Goal: Information Seeking & Learning: Learn about a topic

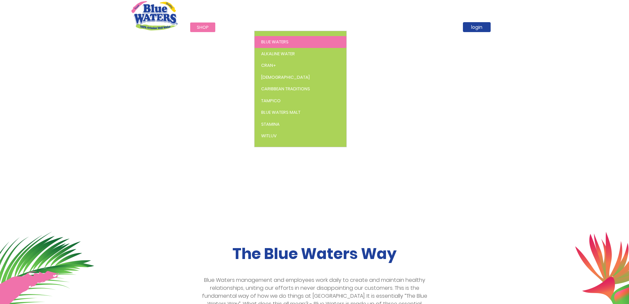
click at [271, 43] on span "Blue Waters" at bounding box center [274, 42] width 27 height 6
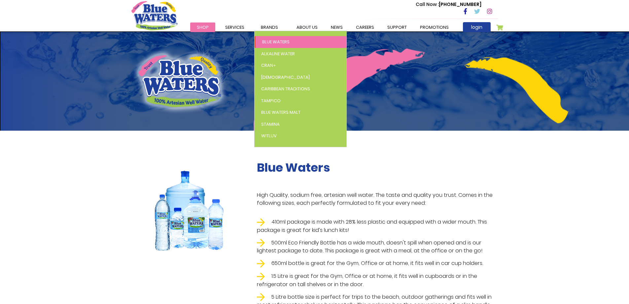
click at [274, 41] on span "Blue Waters" at bounding box center [275, 42] width 27 height 6
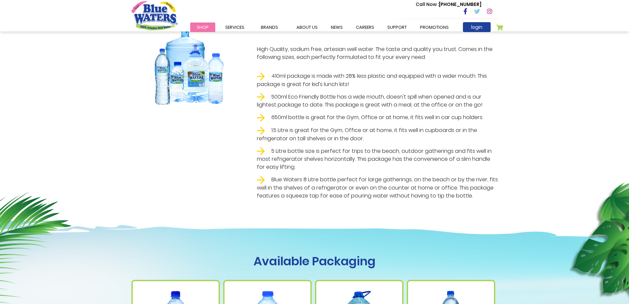
scroll to position [165, 0]
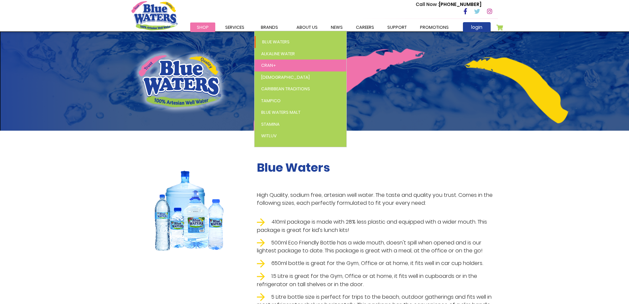
click at [268, 63] on span "Cran+" at bounding box center [268, 65] width 15 height 6
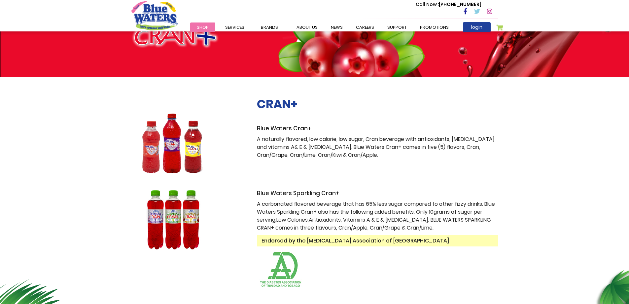
scroll to position [66, 0]
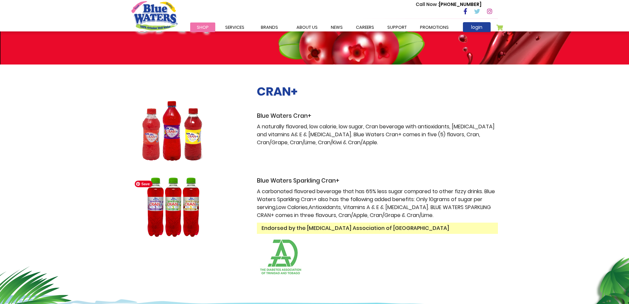
click at [167, 204] on img at bounding box center [173, 207] width 83 height 60
click at [312, 179] on h3 "Blue Waters Sparkling Cran+" at bounding box center [377, 180] width 241 height 7
click at [193, 188] on img at bounding box center [173, 207] width 83 height 60
click at [176, 194] on img at bounding box center [173, 207] width 83 height 60
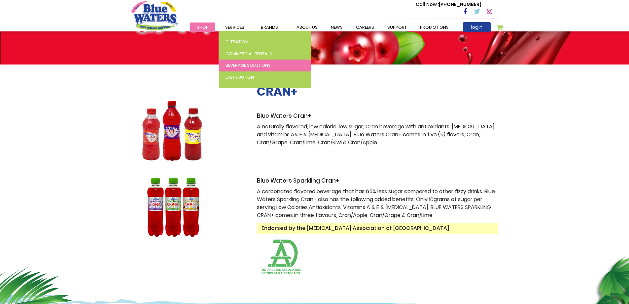
click at [239, 71] on link "Beverage Solutions" at bounding box center [265, 65] width 92 height 12
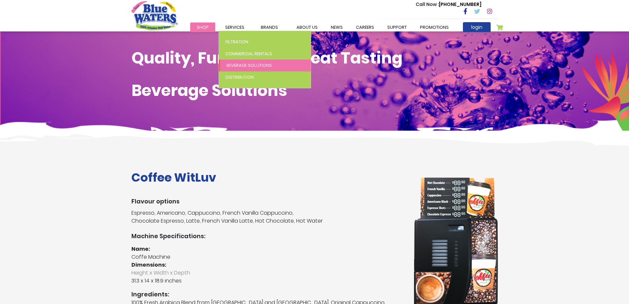
click at [253, 62] on span "Beverage Solutions" at bounding box center [249, 65] width 45 height 6
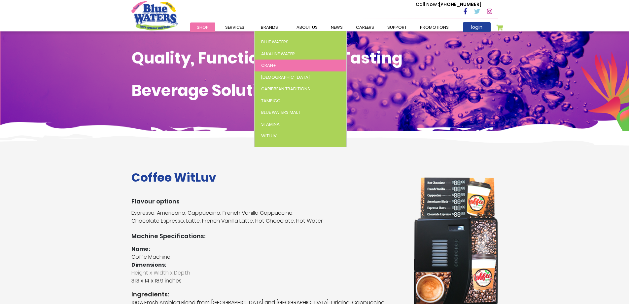
click at [291, 60] on link "Cran+" at bounding box center [301, 65] width 92 height 12
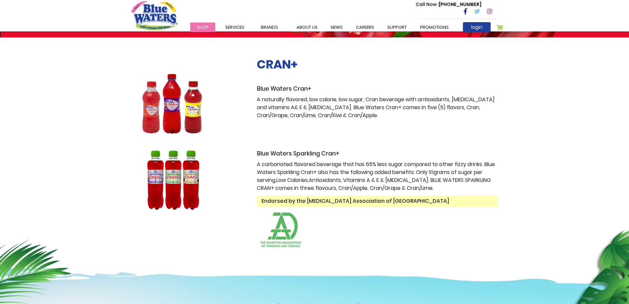
scroll to position [99, 0]
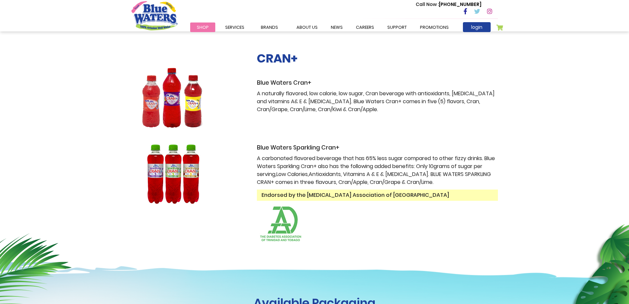
click at [275, 145] on h3 "Blue Waters Sparkling Cran+" at bounding box center [377, 147] width 241 height 7
click at [158, 152] on img at bounding box center [173, 174] width 83 height 60
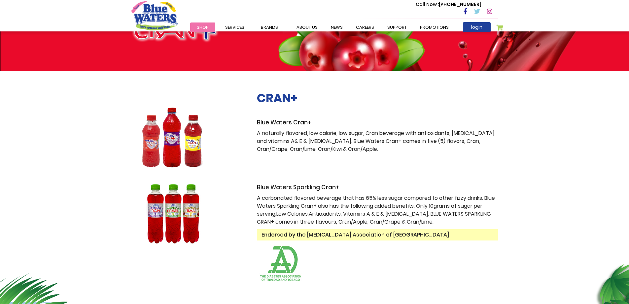
scroll to position [0, 0]
